Goal: Information Seeking & Learning: Learn about a topic

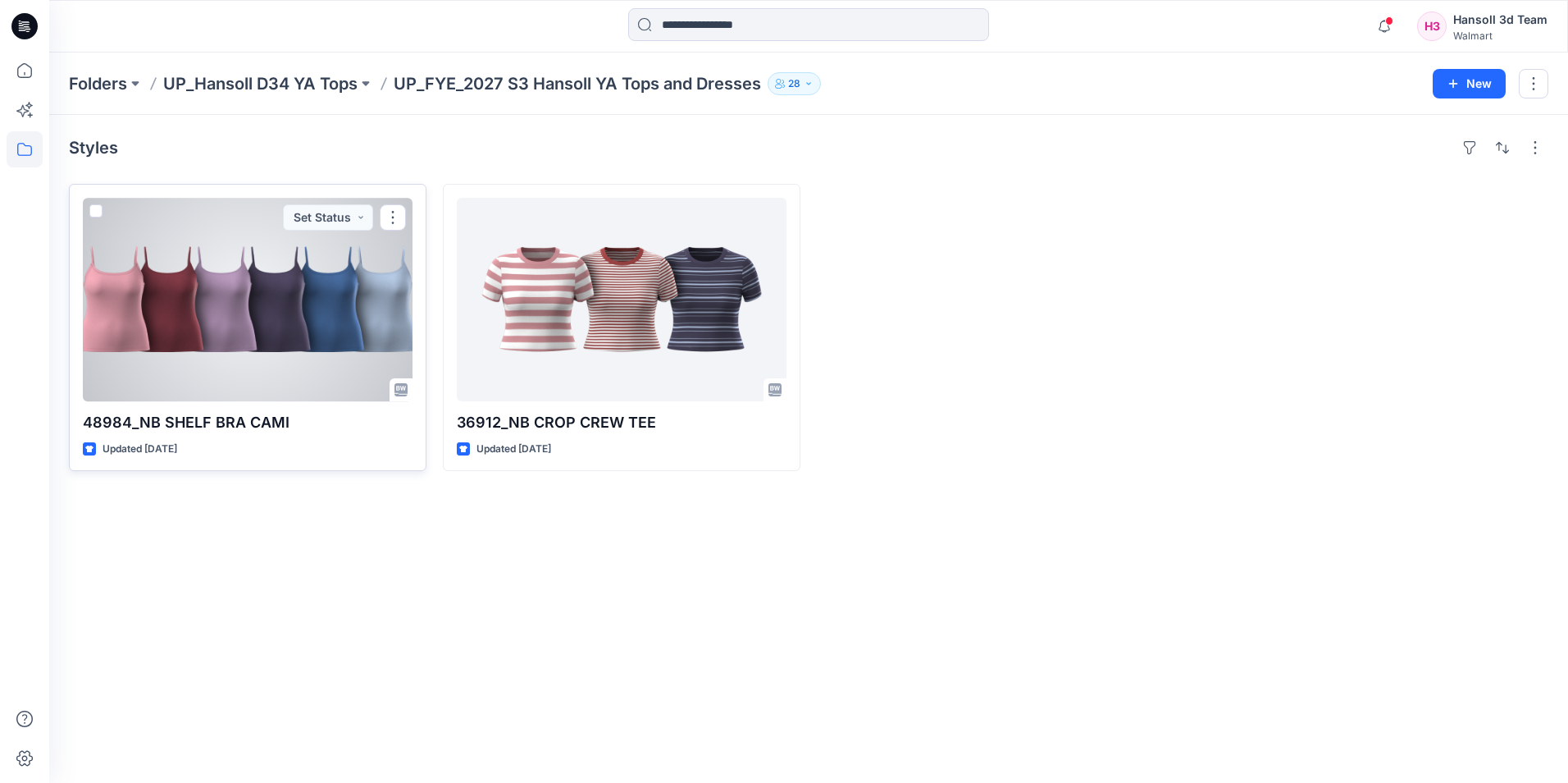
click at [302, 309] on div at bounding box center [248, 299] width 329 height 203
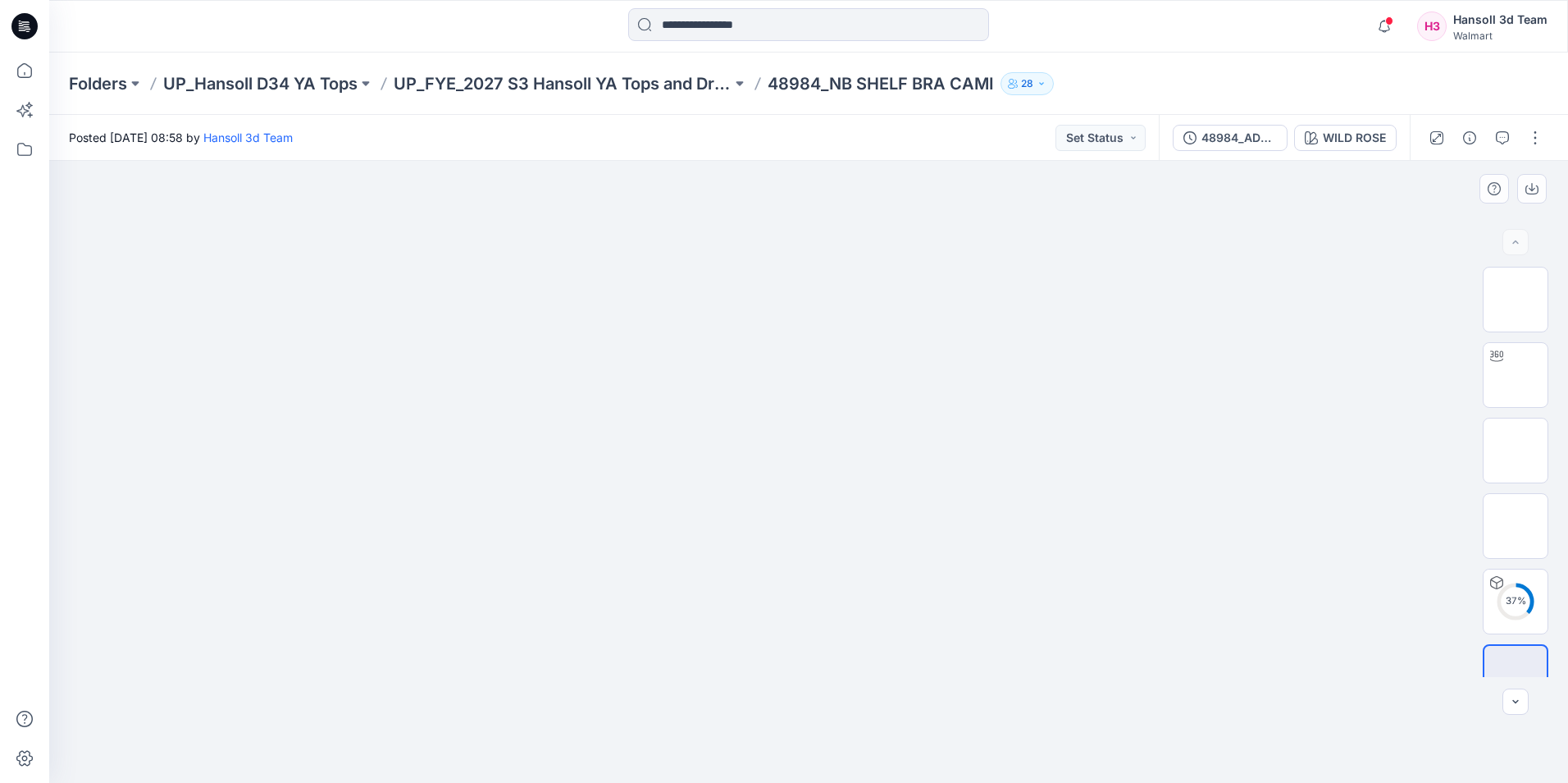
click at [462, 225] on img at bounding box center [808, 225] width 820 height 0
click at [1515, 299] on img at bounding box center [1515, 299] width 0 height 0
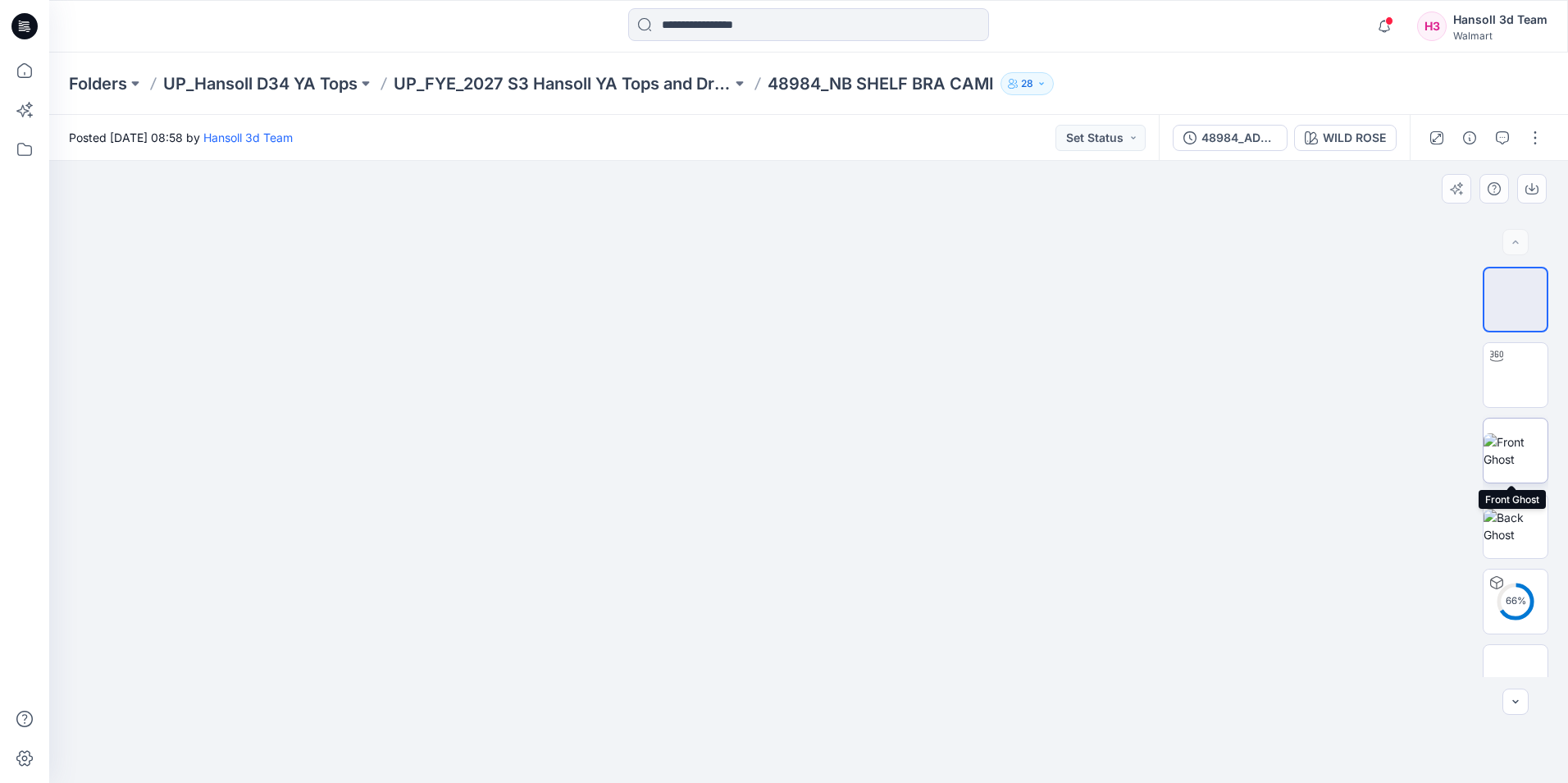
click at [1537, 455] on img at bounding box center [1515, 450] width 64 height 35
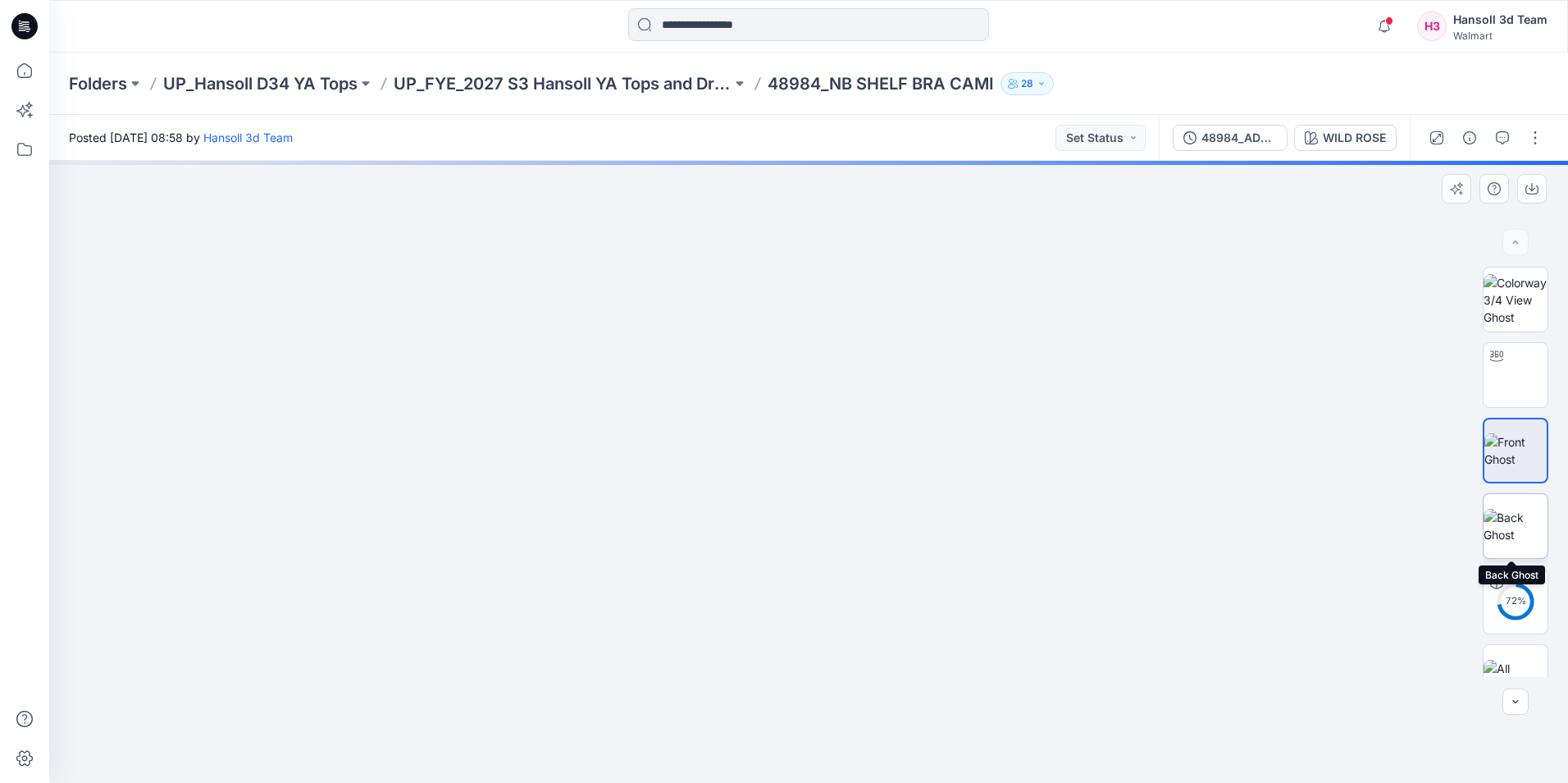
click at [1531, 530] on img at bounding box center [1515, 526] width 64 height 35
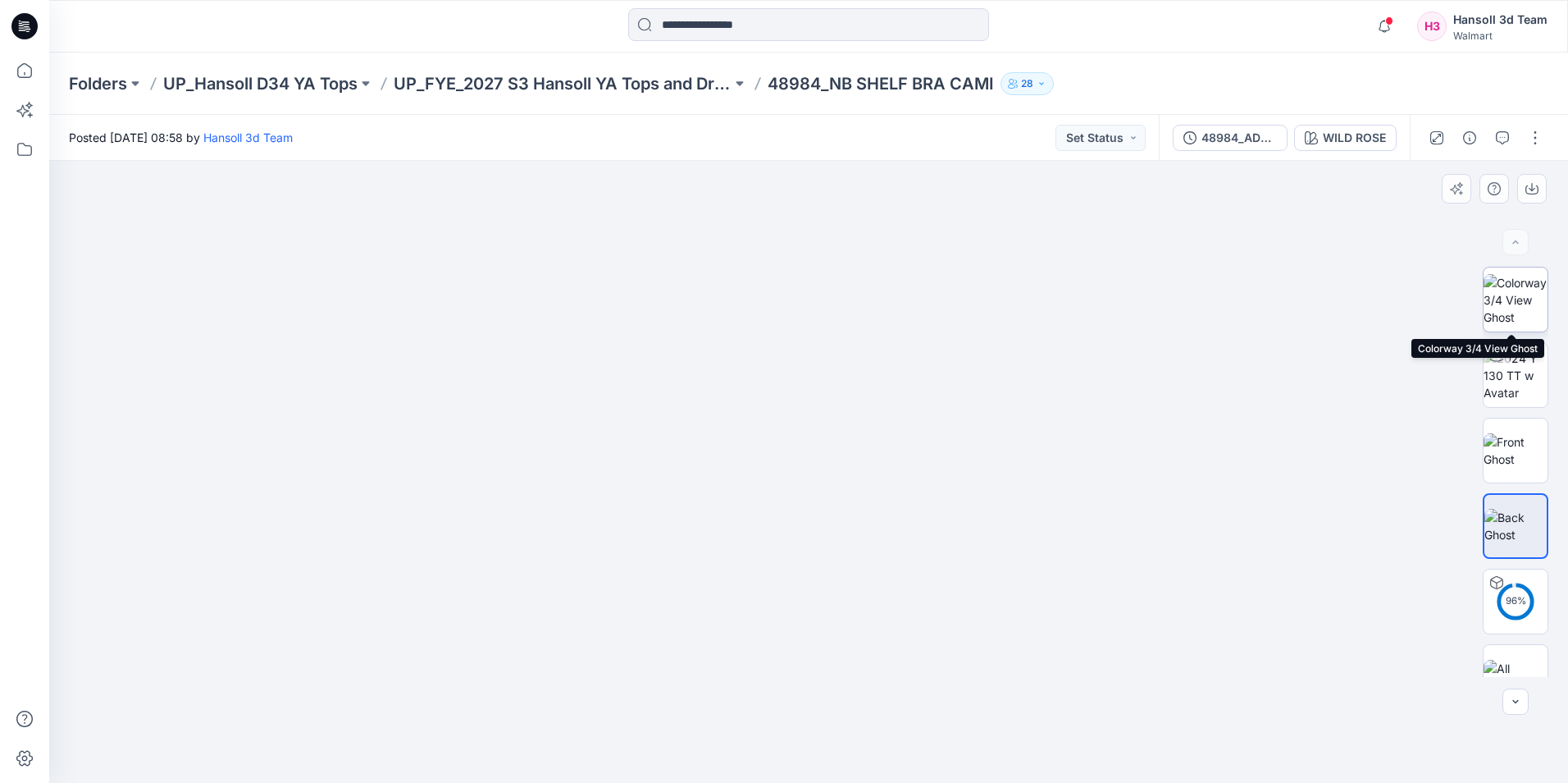
click at [1502, 298] on img at bounding box center [1515, 300] width 64 height 52
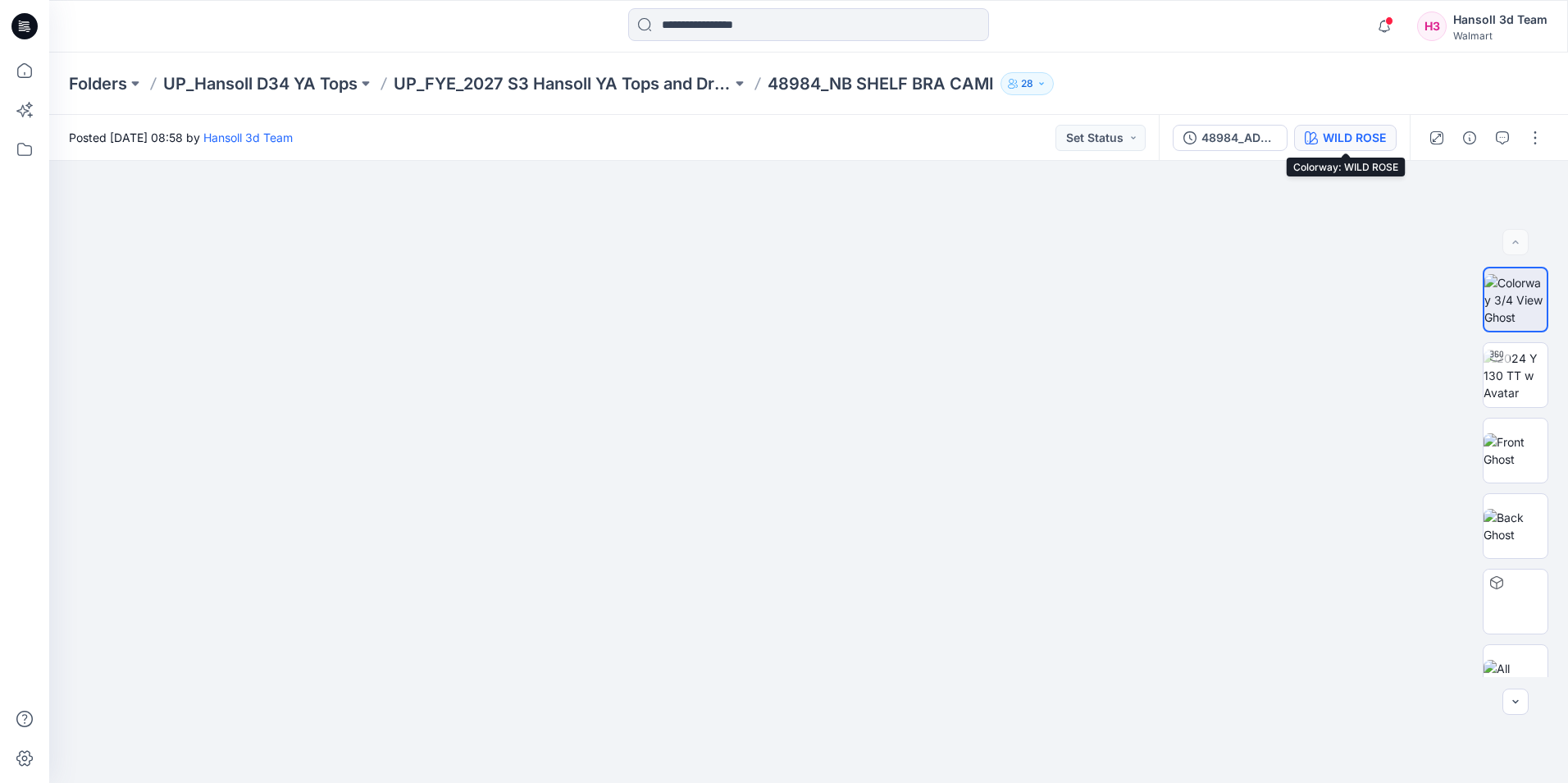
click at [1353, 141] on div "WILD ROSE" at bounding box center [1354, 138] width 63 height 18
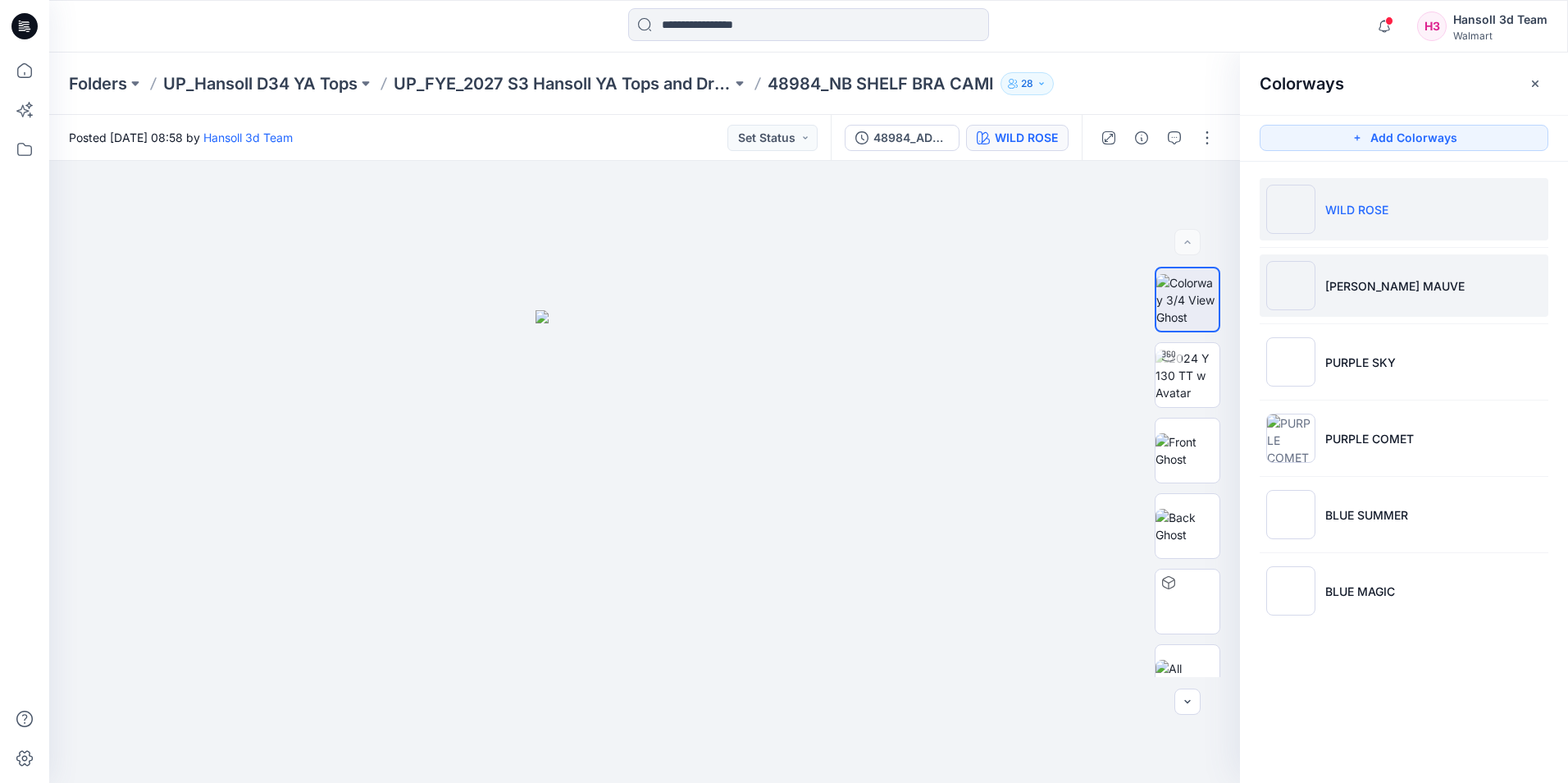
click at [1360, 282] on p "RUSTY MAUVE" at bounding box center [1394, 285] width 140 height 17
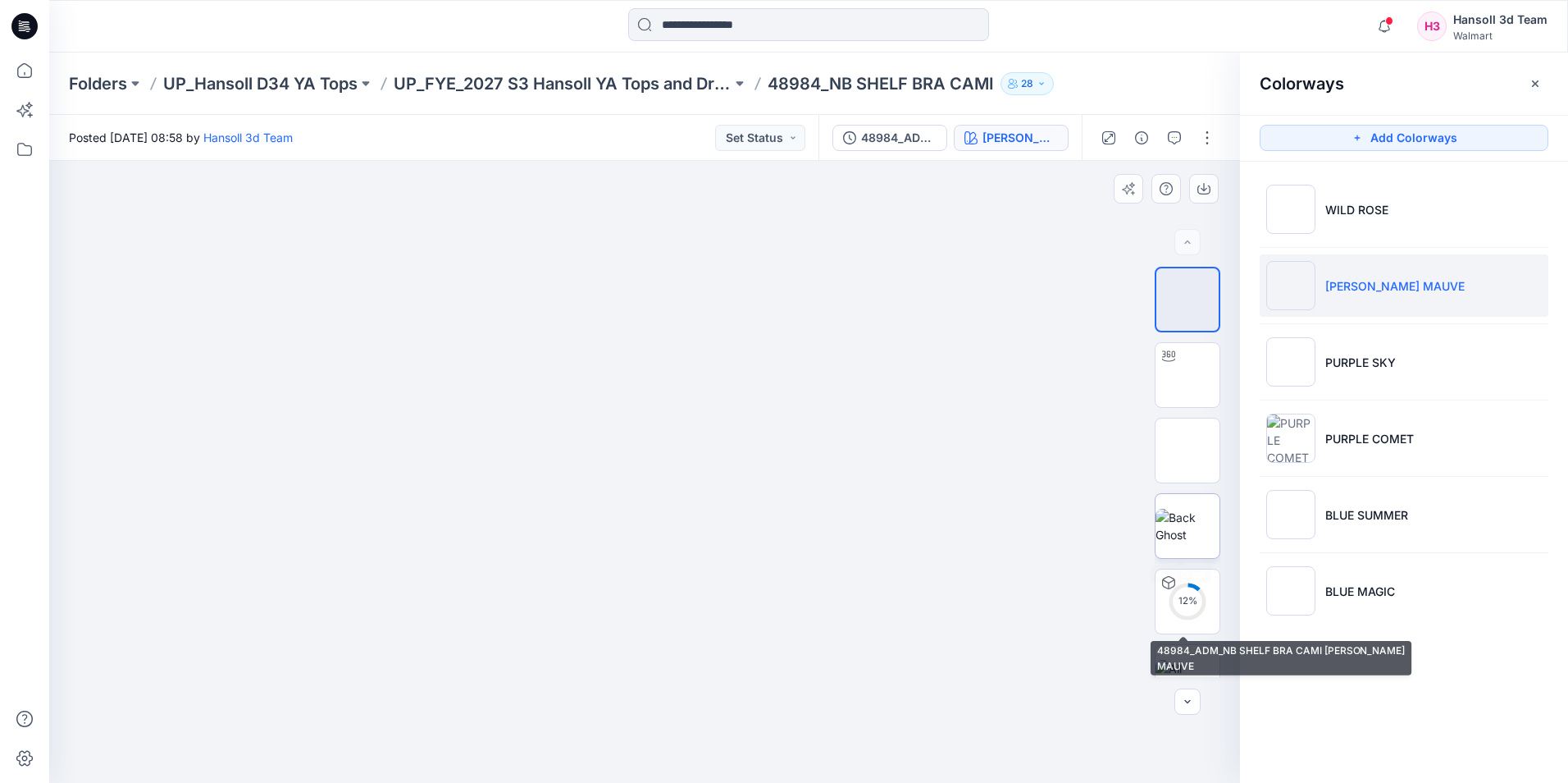
click at [1180, 525] on img at bounding box center [1188, 526] width 64 height 35
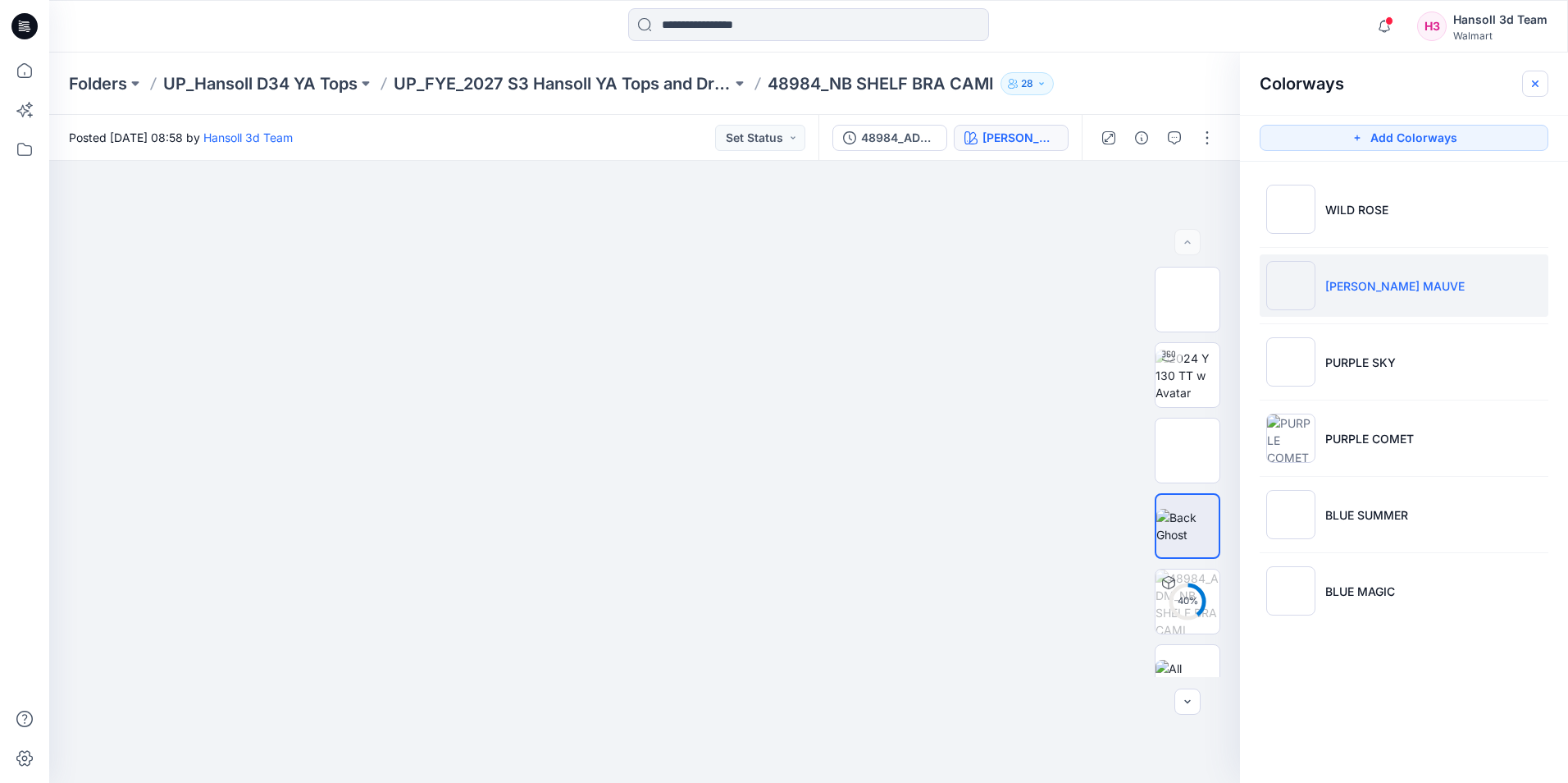
click at [1527, 94] on button "button" at bounding box center [1535, 83] width 26 height 26
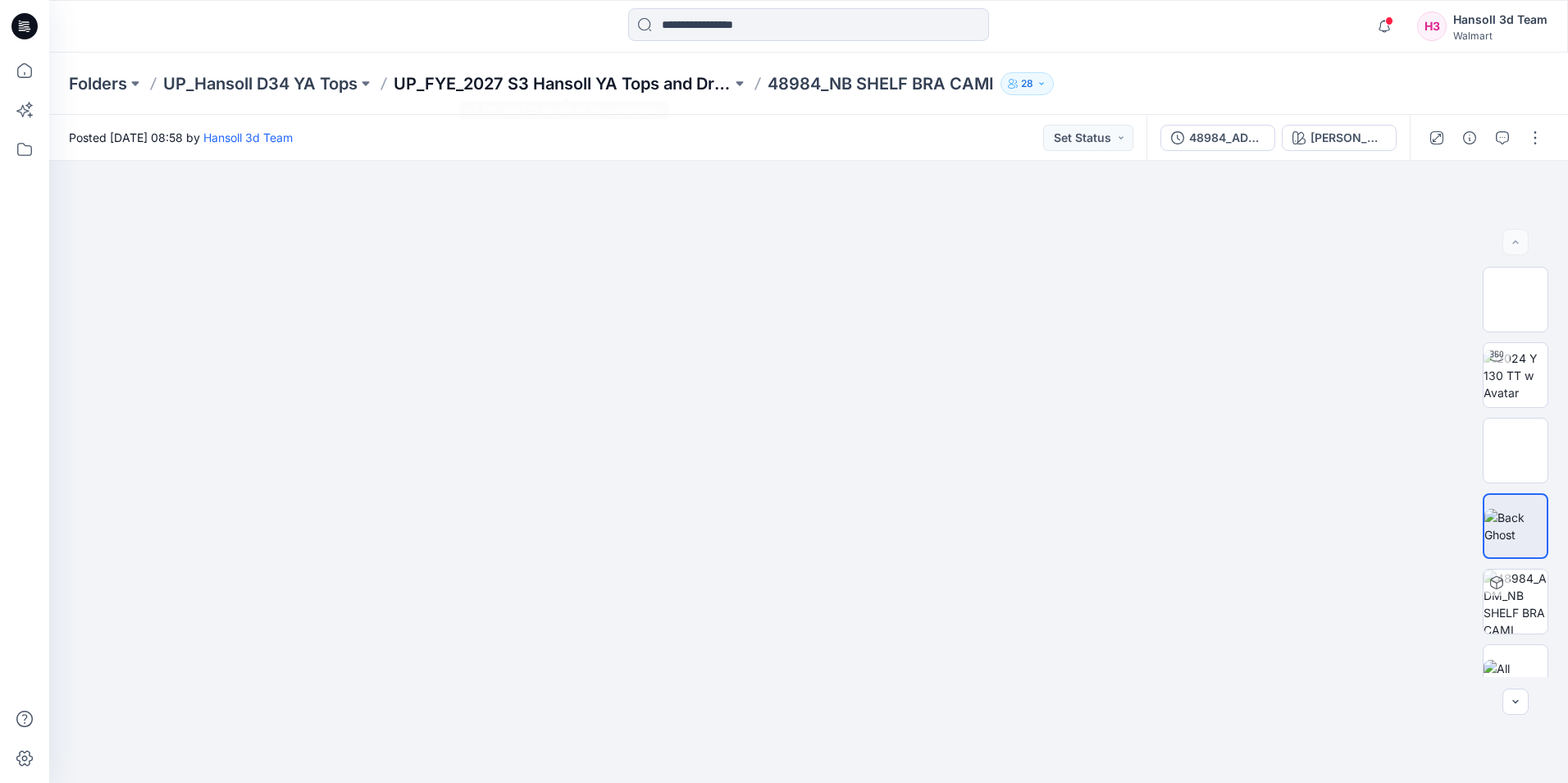
click at [519, 78] on p "UP_FYE_2027 S3 Hansoll YA Tops and Dresses" at bounding box center [562, 84] width 337 height 23
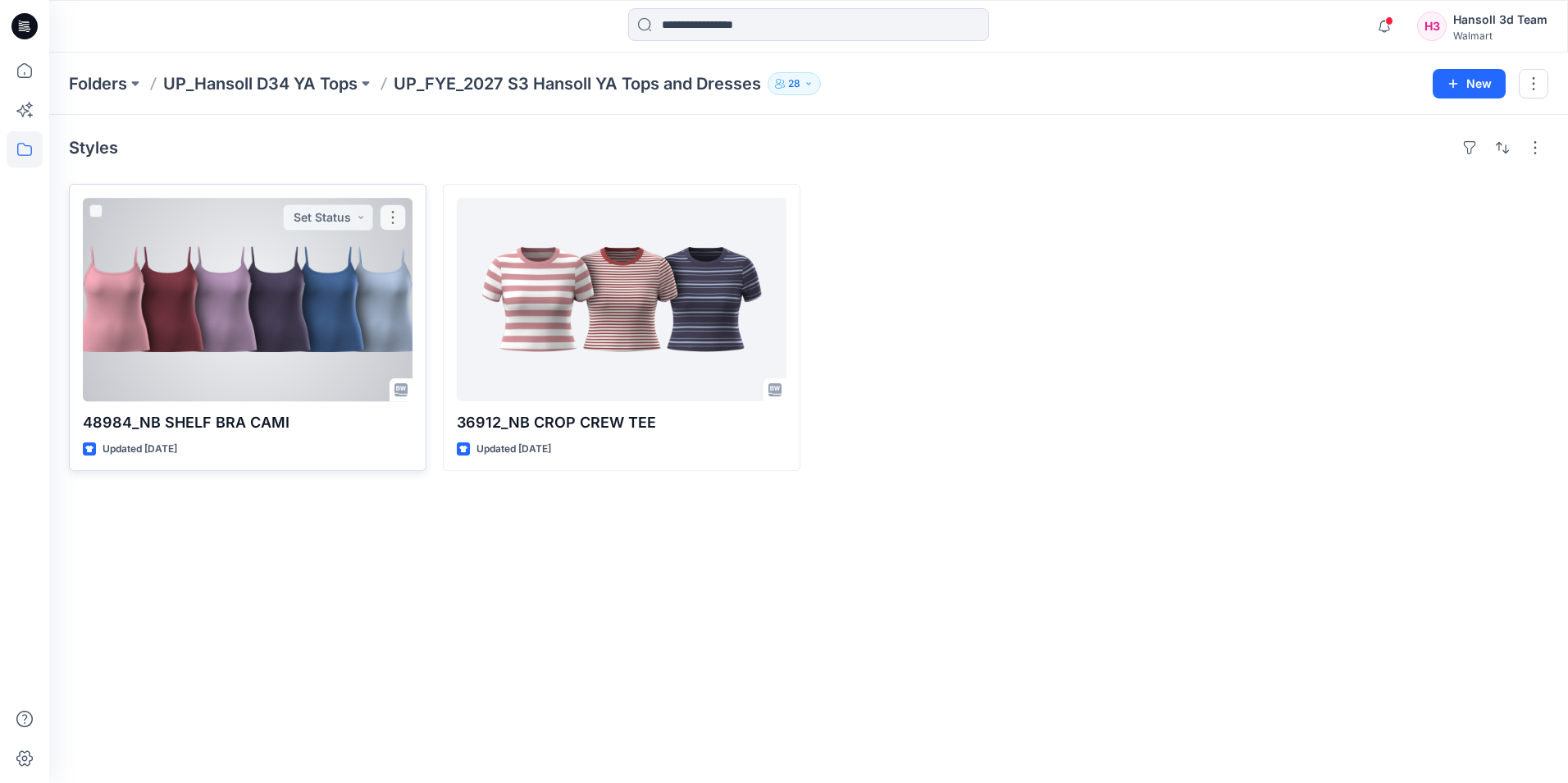
click at [382, 327] on div at bounding box center [248, 299] width 329 height 203
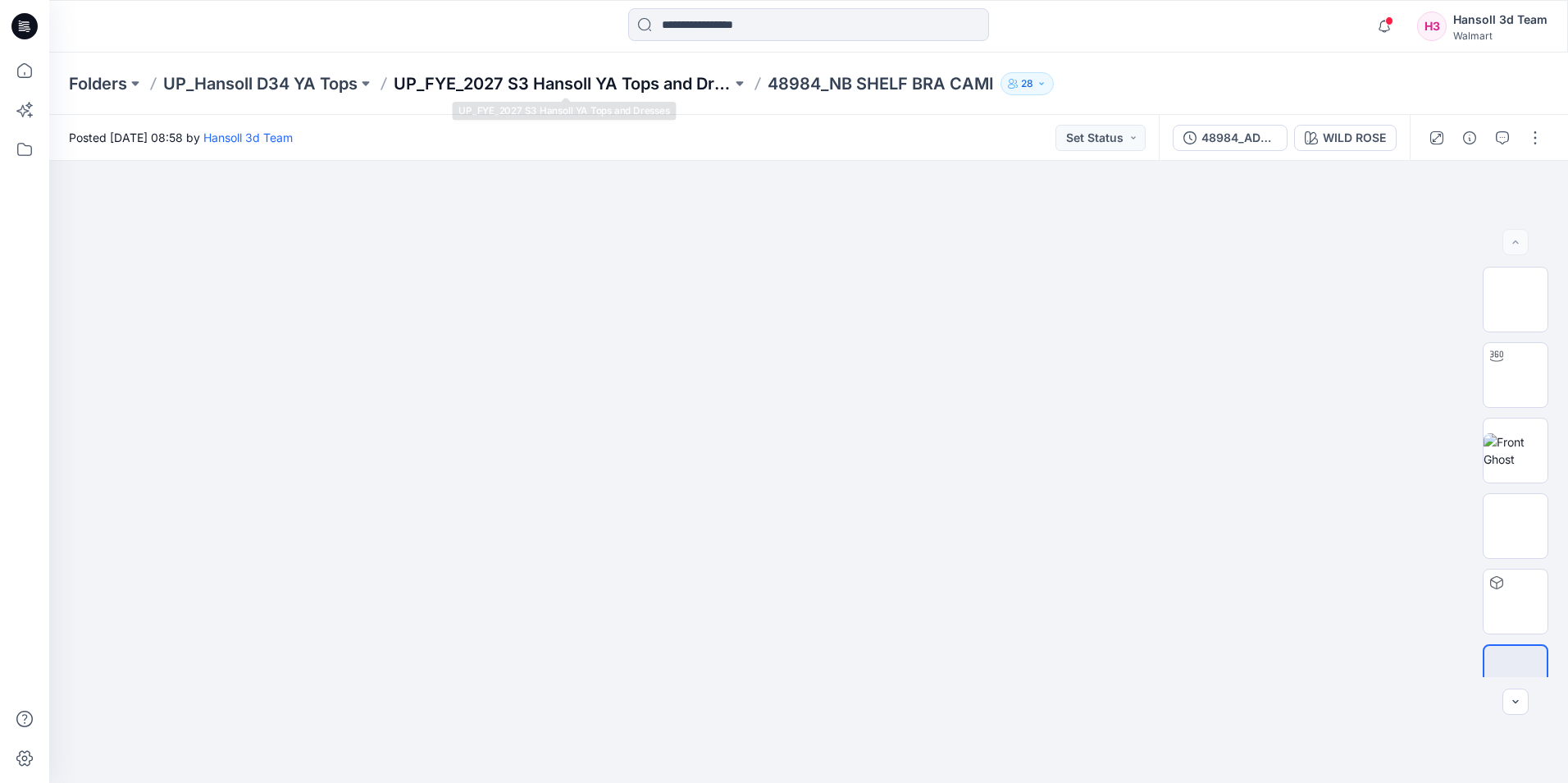
click at [656, 94] on p "UP_FYE_2027 S3 Hansoll YA Tops and Dresses" at bounding box center [562, 84] width 337 height 23
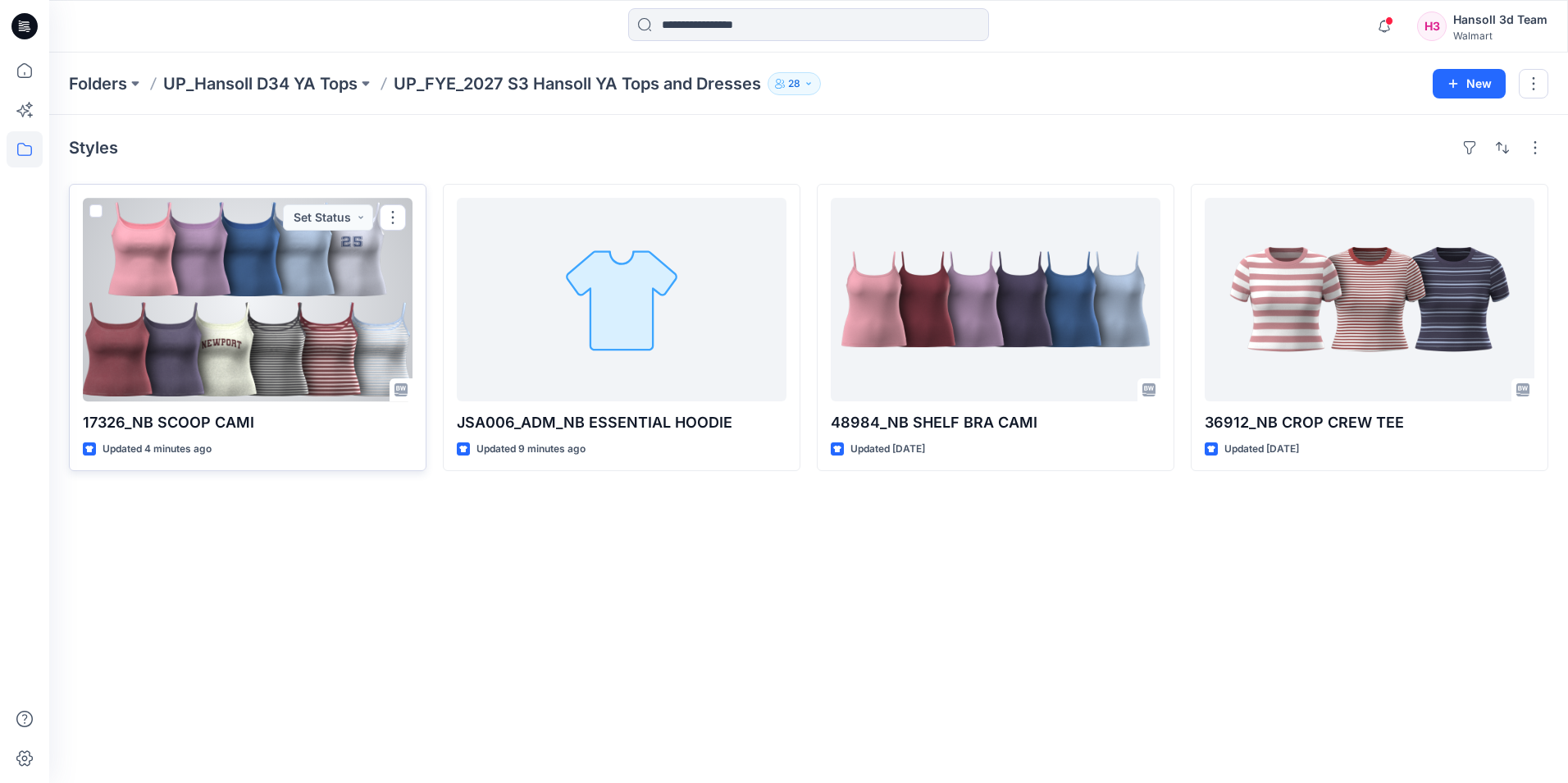
click at [182, 301] on div at bounding box center [248, 299] width 329 height 203
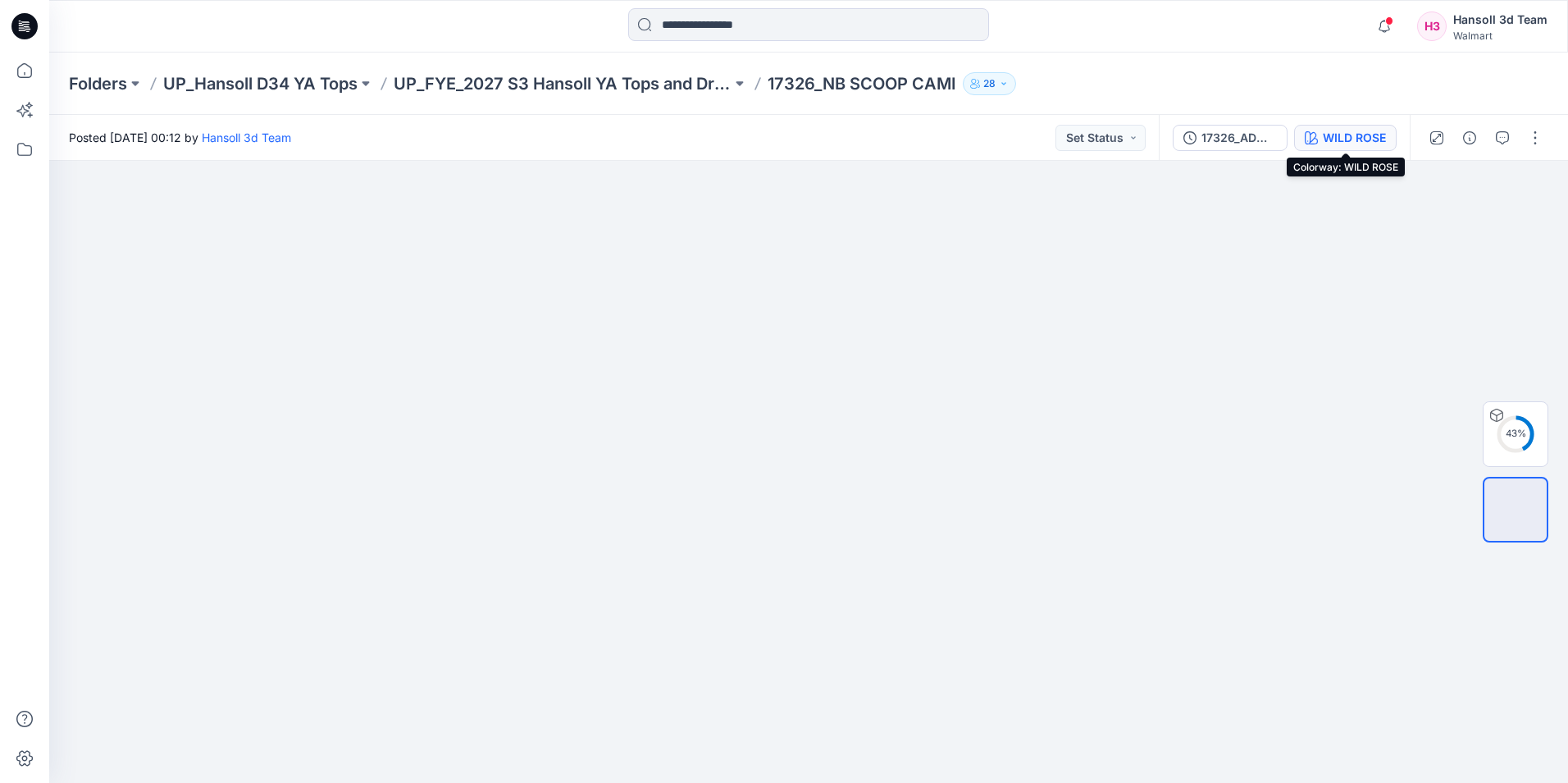
click at [1324, 140] on div "WILD ROSE" at bounding box center [1354, 138] width 63 height 18
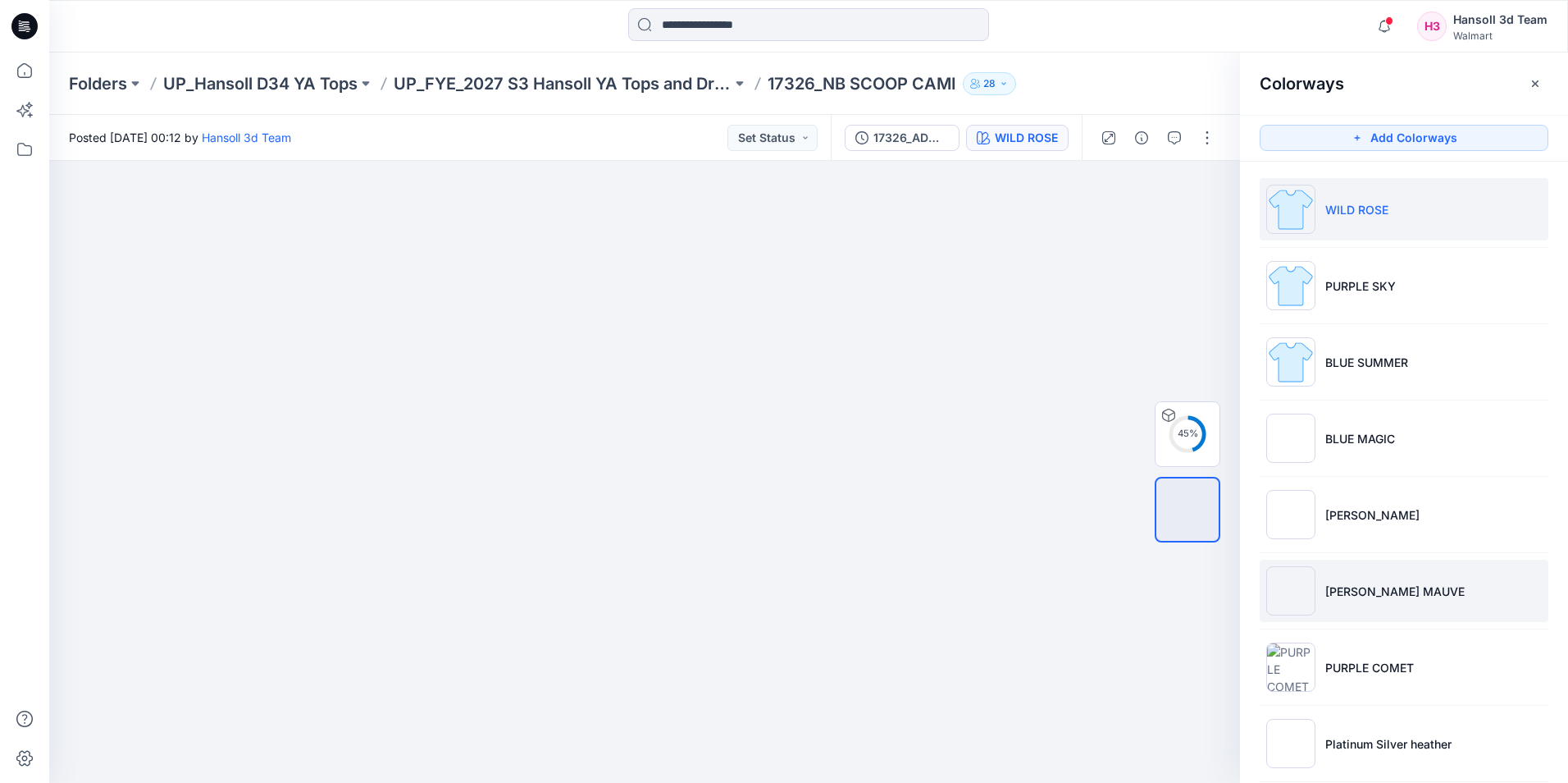
click at [1336, 598] on p "RUSTY MAUVE" at bounding box center [1394, 591] width 140 height 17
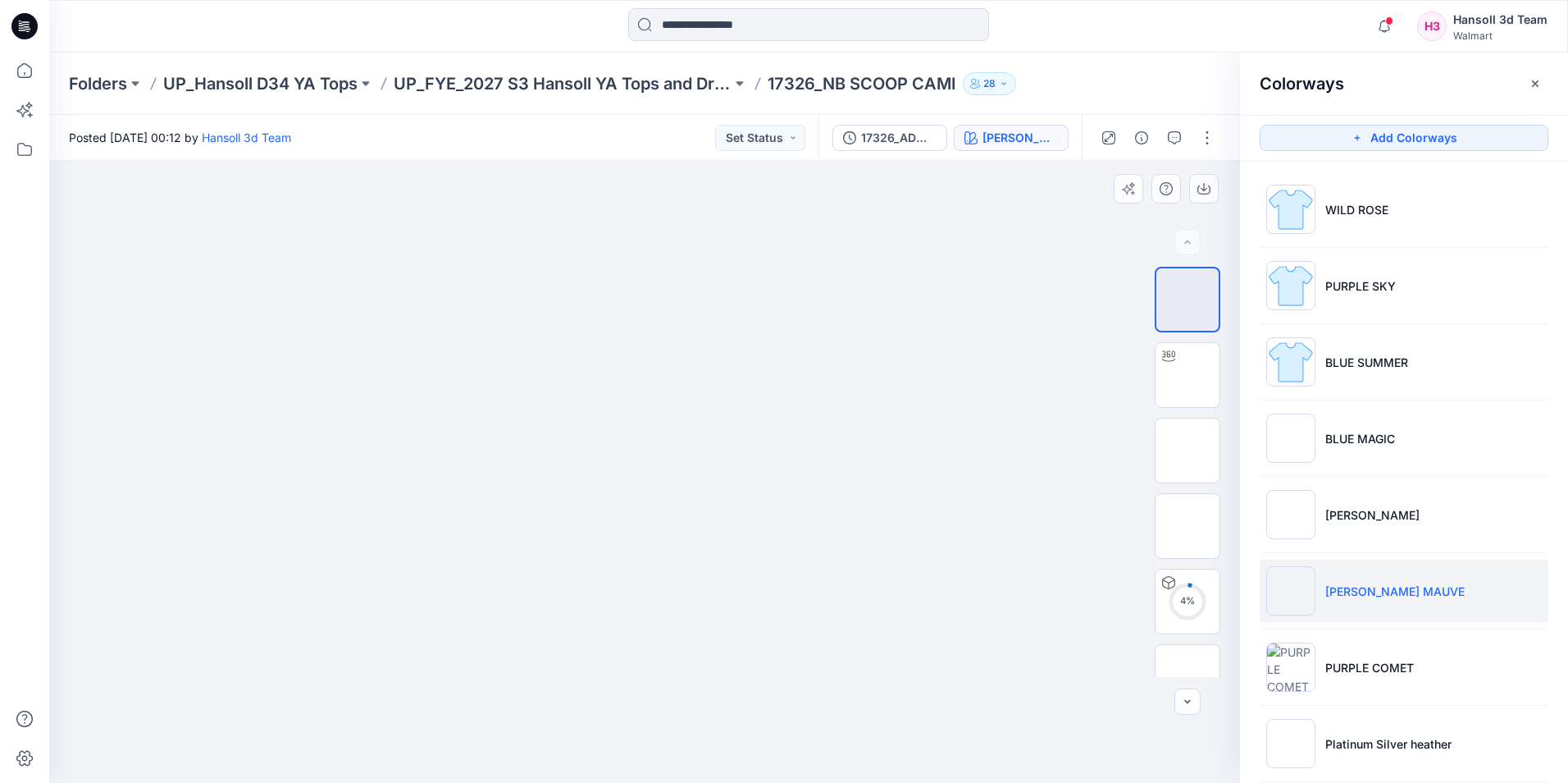
drag, startPoint x: 807, startPoint y: 494, endPoint x: 649, endPoint y: 515, distance: 159.4
click at [599, 533] on div at bounding box center [644, 472] width 1190 height 622
click at [1173, 509] on img at bounding box center [1188, 526] width 64 height 35
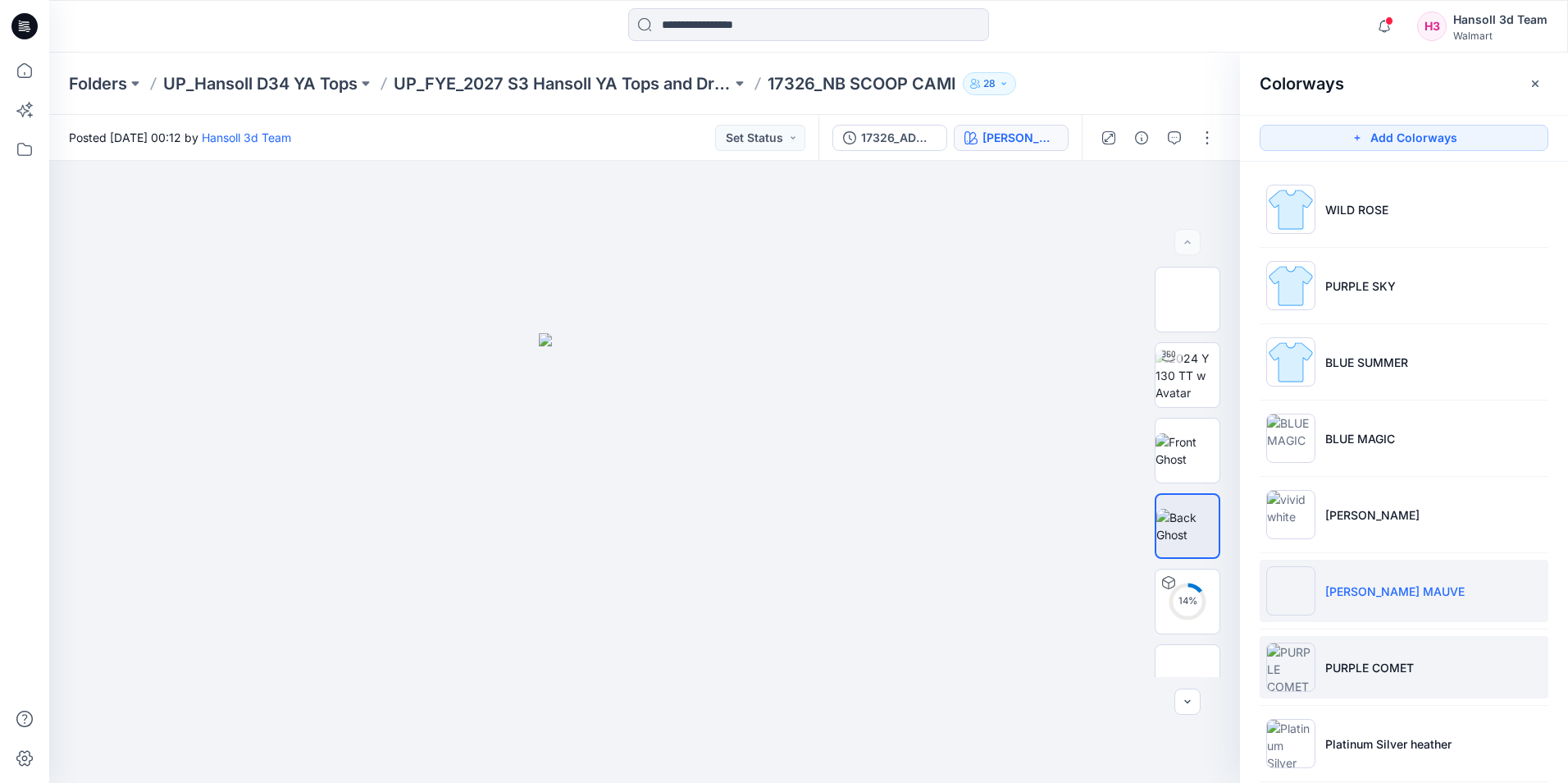
click at [1426, 649] on li "PURPLE COMET" at bounding box center [1404, 667] width 288 height 62
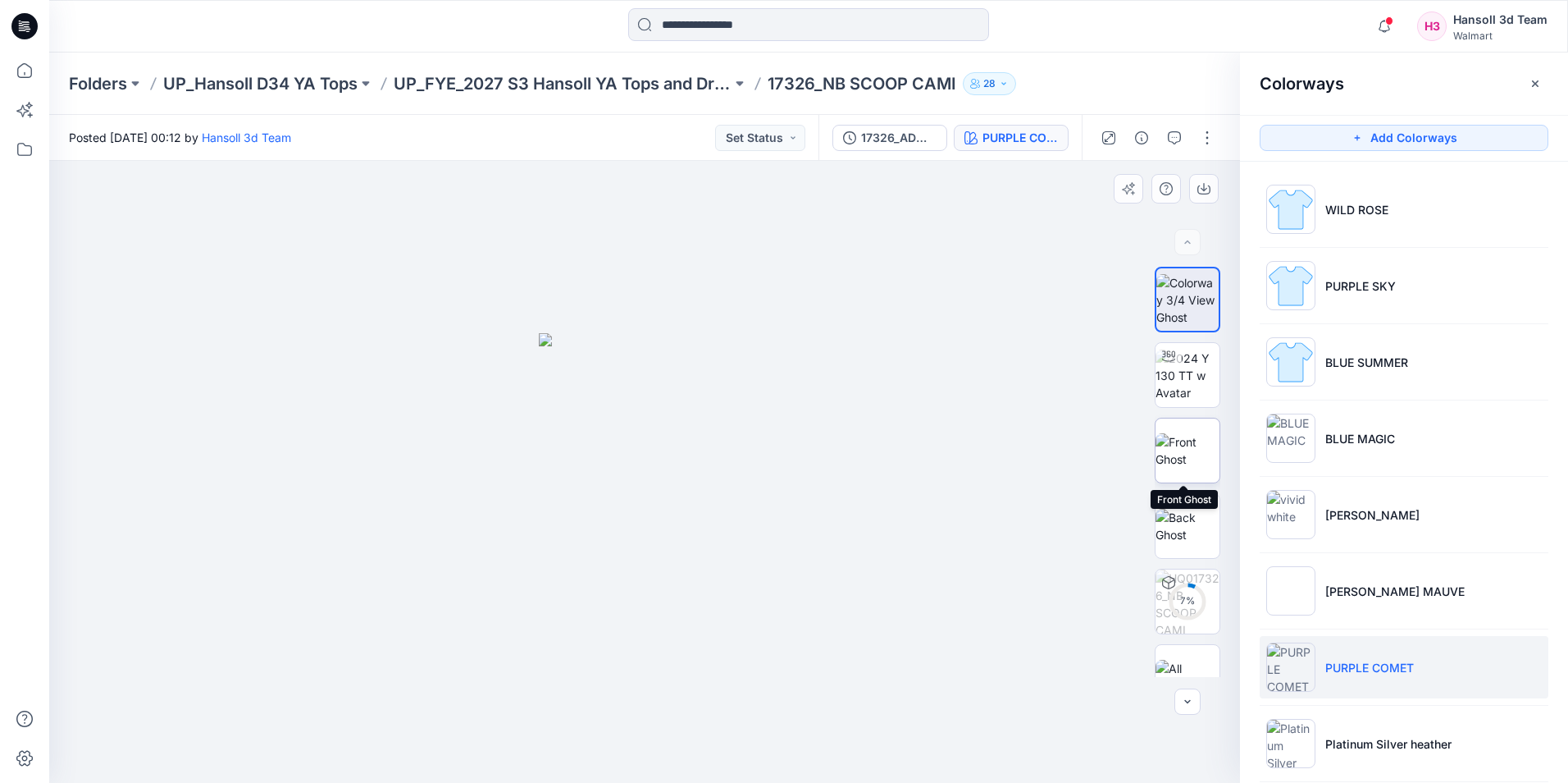
click at [1171, 442] on img at bounding box center [1188, 450] width 64 height 35
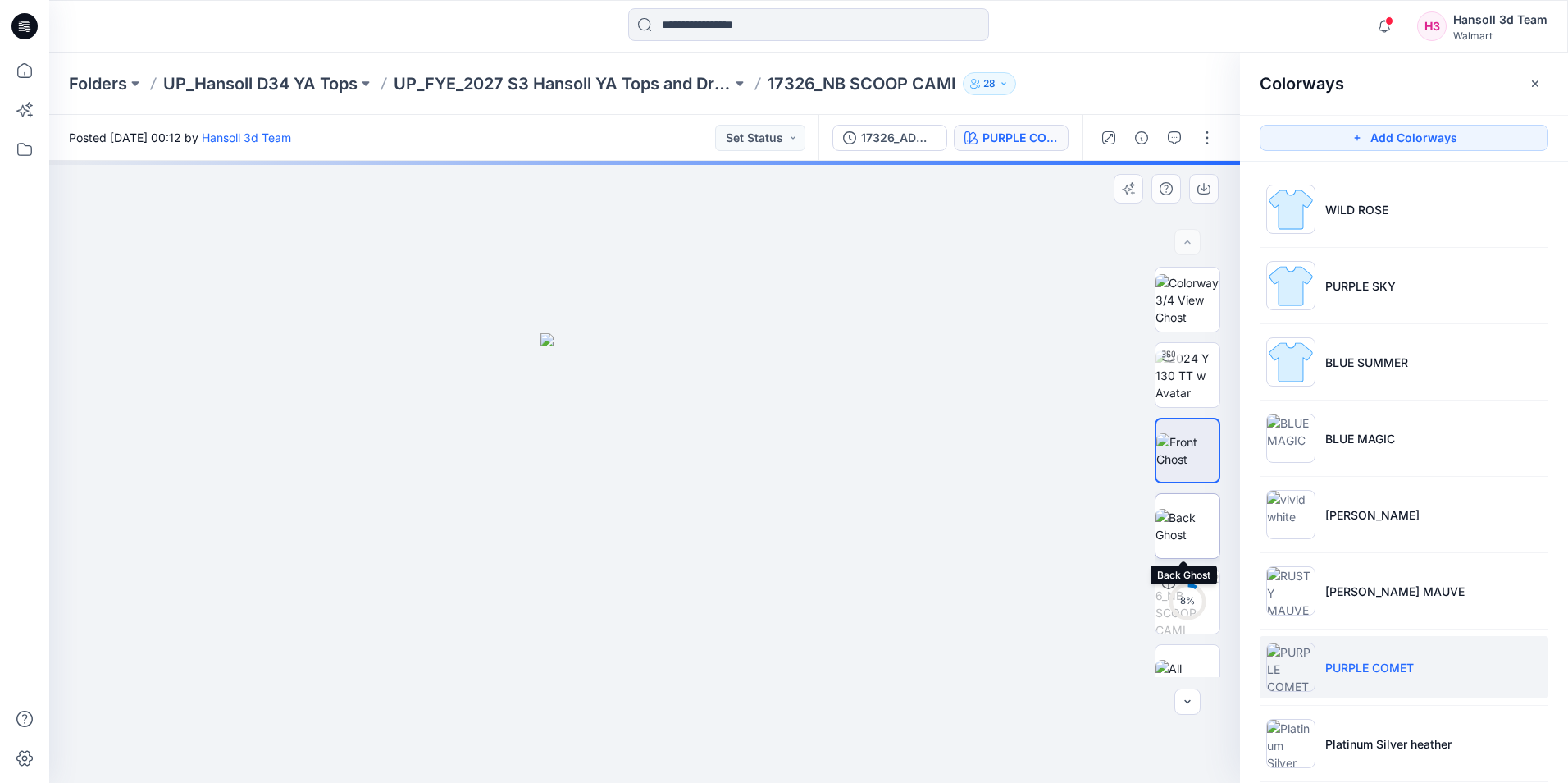
click at [1201, 522] on img at bounding box center [1188, 526] width 64 height 35
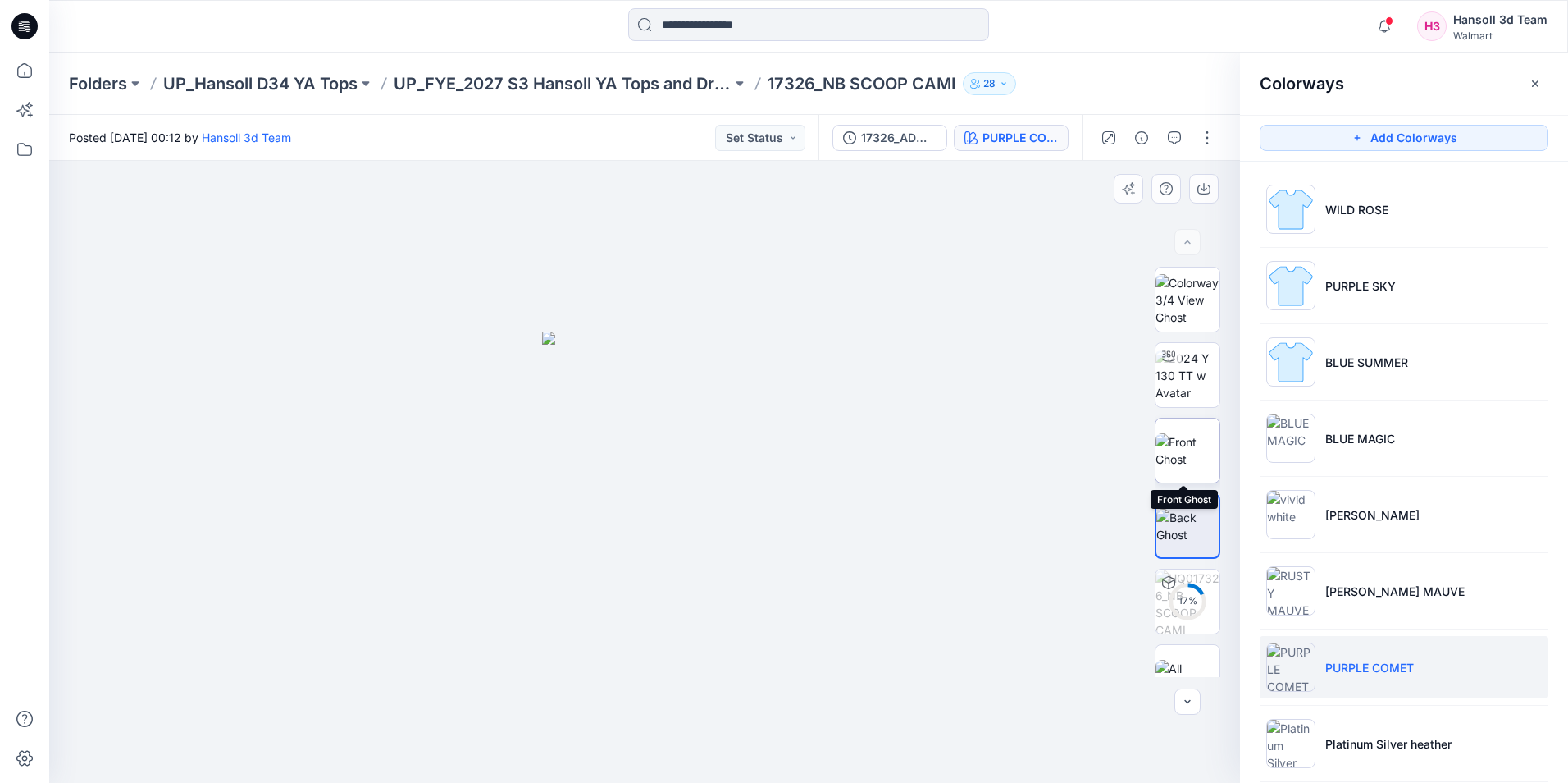
click at [1198, 465] on img at bounding box center [1188, 450] width 64 height 35
click at [1537, 91] on button "button" at bounding box center [1535, 83] width 26 height 26
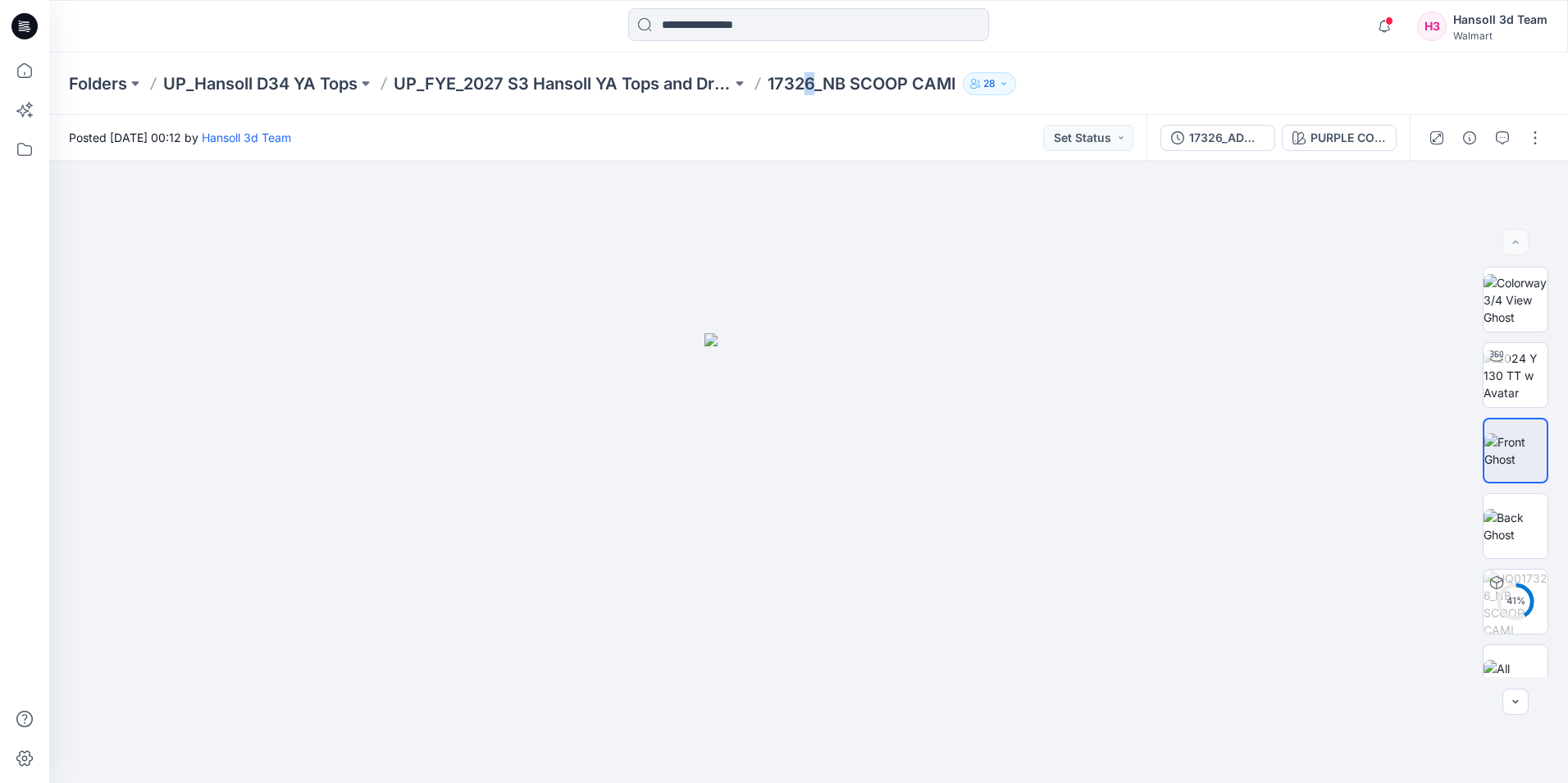
click at [814, 86] on p "17326_NB SCOOP CAMI" at bounding box center [862, 84] width 189 height 23
drag, startPoint x: 814, startPoint y: 86, endPoint x: 676, endPoint y: 92, distance: 138.1
click at [676, 92] on p "UP_FYE_2027 S3 Hansoll YA Tops and Dresses" at bounding box center [562, 84] width 337 height 23
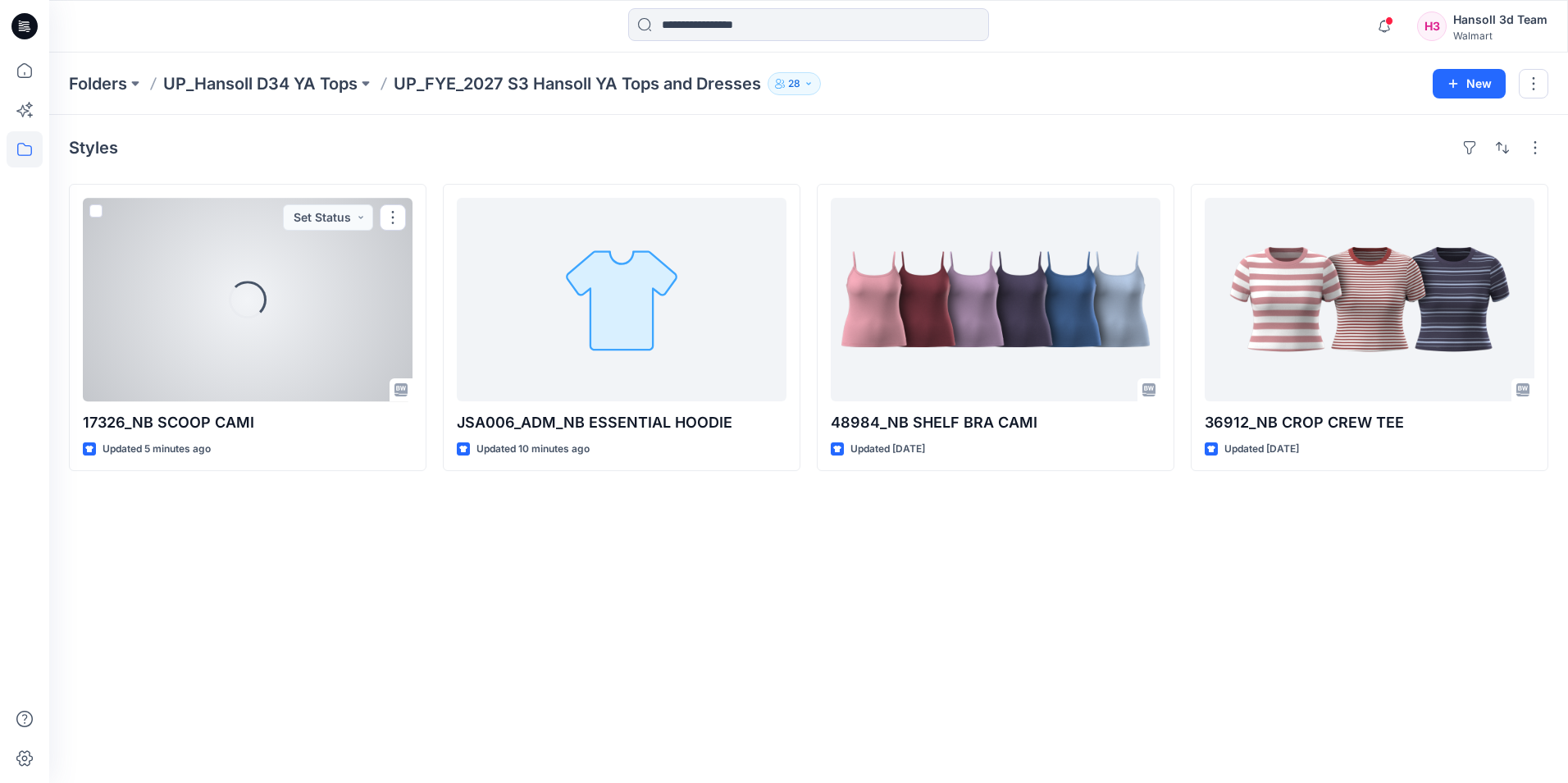
click at [280, 359] on div "Loading..." at bounding box center [248, 299] width 329 height 203
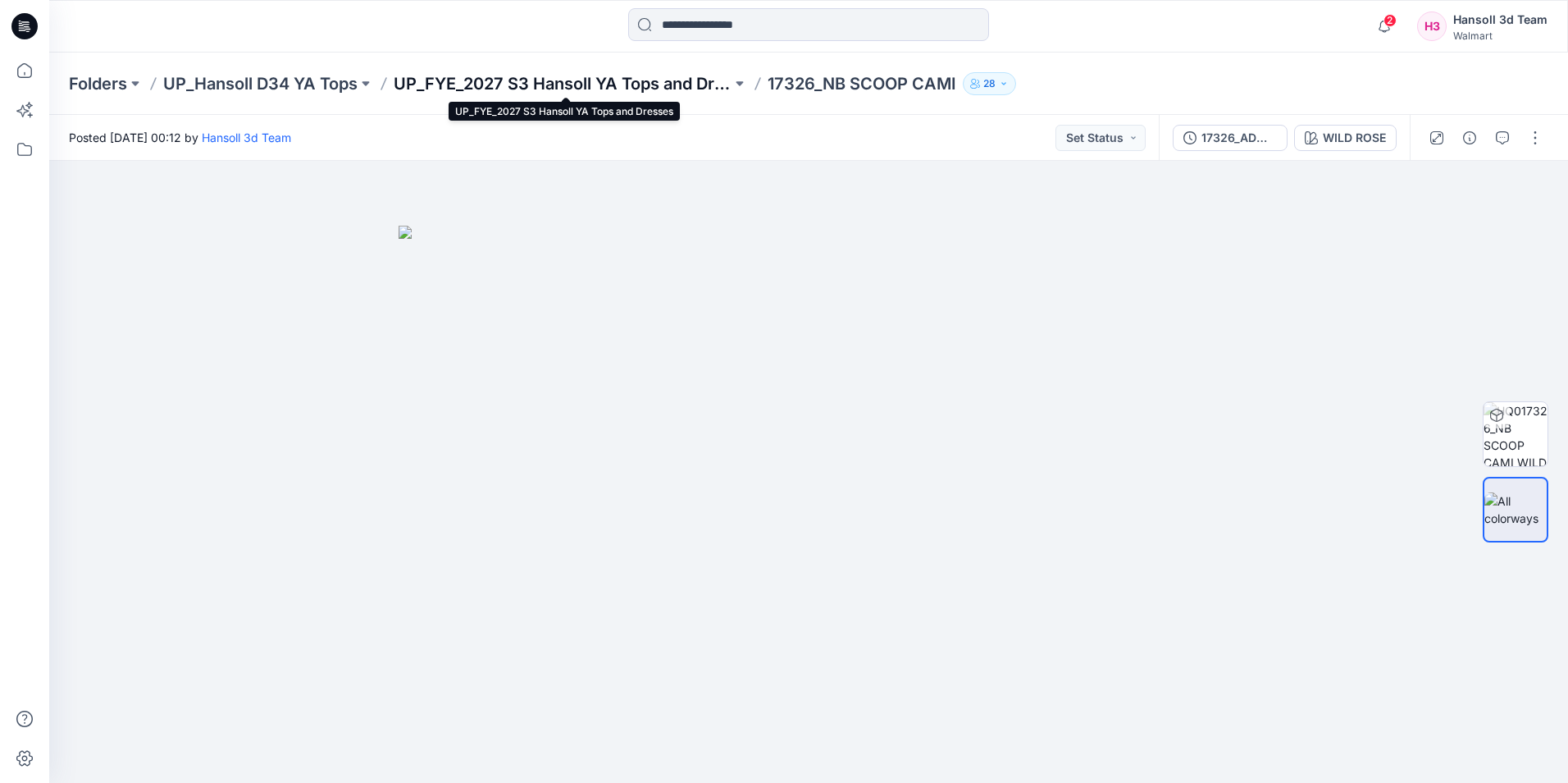
click at [644, 81] on p "UP_FYE_2027 S3 Hansoll YA Tops and Dresses" at bounding box center [562, 84] width 337 height 23
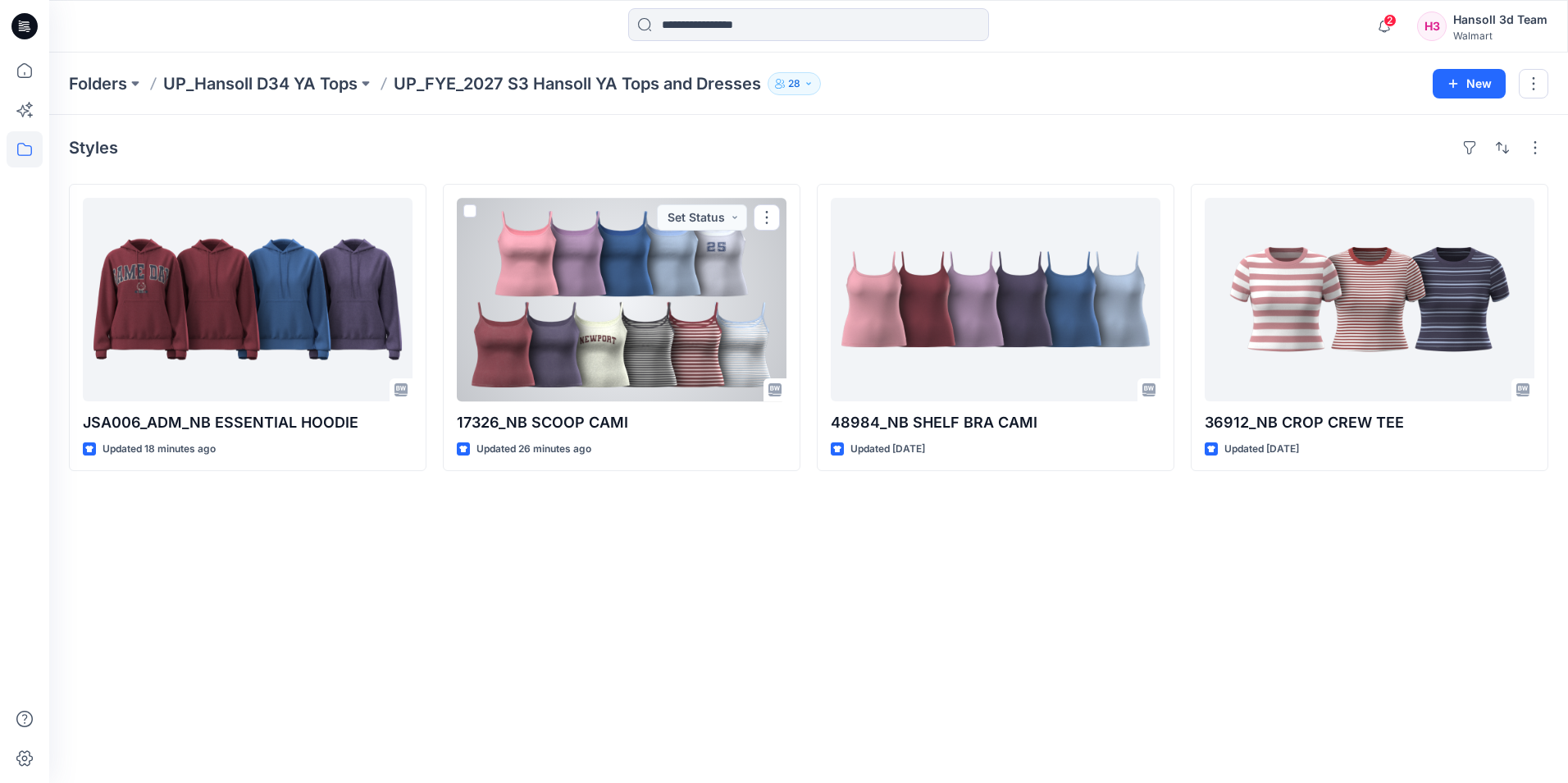
click at [625, 317] on div at bounding box center [622, 299] width 329 height 203
